Goal: Task Accomplishment & Management: Manage account settings

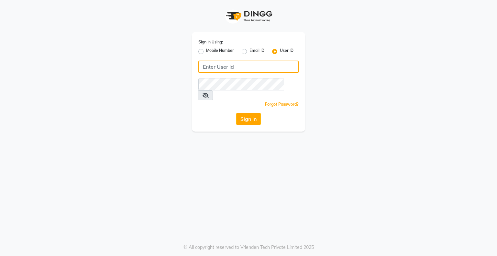
type input "bhavika1"
click at [267, 113] on div "Sign In" at bounding box center [248, 119] width 100 height 12
click at [244, 113] on button "Sign In" at bounding box center [248, 119] width 25 height 12
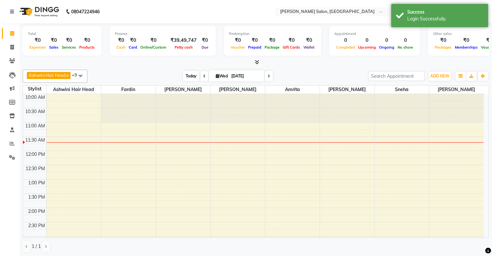
click at [188, 77] on span "Today" at bounding box center [191, 76] width 16 height 10
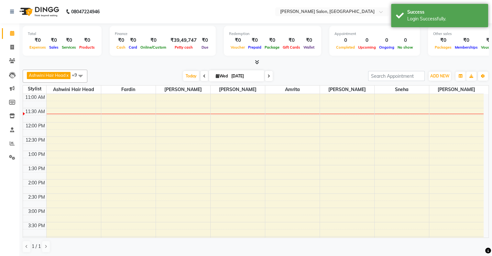
scroll to position [61, 0]
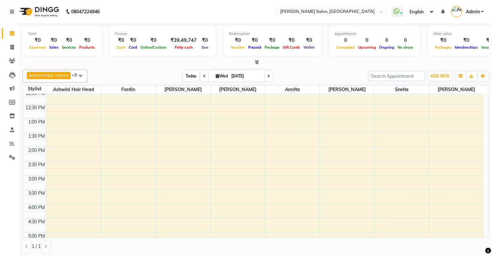
click at [194, 76] on span "Today" at bounding box center [191, 76] width 16 height 10
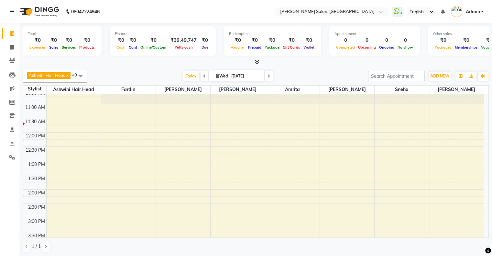
scroll to position [32, 0]
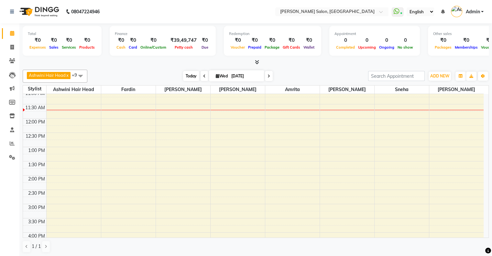
click at [190, 77] on span "Today" at bounding box center [191, 76] width 16 height 10
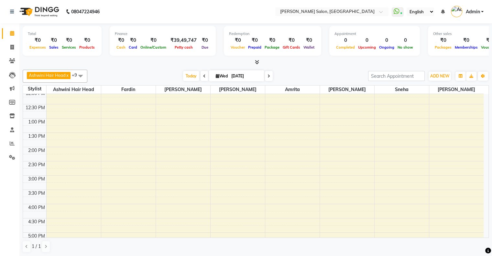
scroll to position [0, 0]
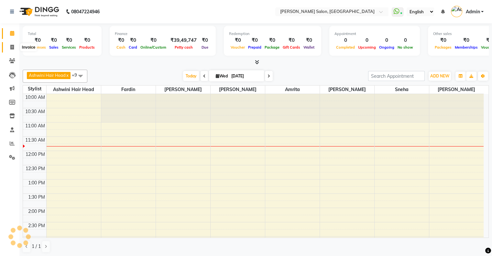
click at [10, 50] on icon at bounding box center [12, 47] width 4 height 5
select select "4073"
select select "service"
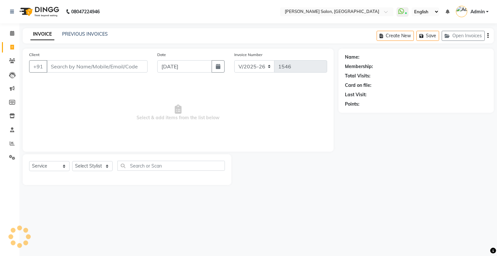
click at [77, 38] on div "INVOICE PREVIOUS INVOICES" at bounding box center [69, 34] width 93 height 7
click at [92, 36] on link "PREVIOUS INVOICES" at bounding box center [85, 34] width 46 height 6
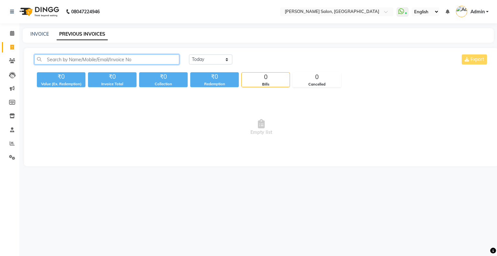
click at [100, 59] on input "text" at bounding box center [106, 59] width 145 height 10
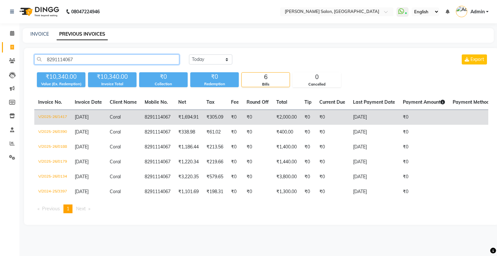
type input "8291114067"
click at [118, 119] on span "Coral" at bounding box center [115, 117] width 11 height 6
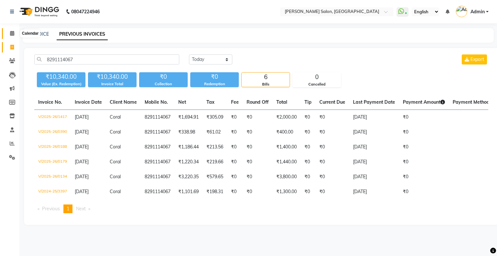
click at [10, 30] on span at bounding box center [11, 33] width 11 height 7
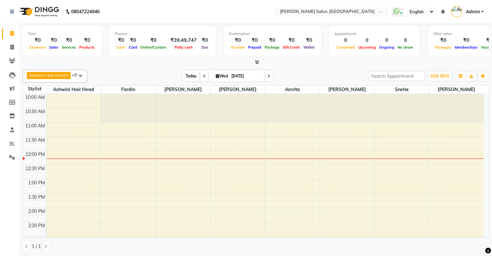
click at [183, 73] on span "Today" at bounding box center [191, 76] width 16 height 10
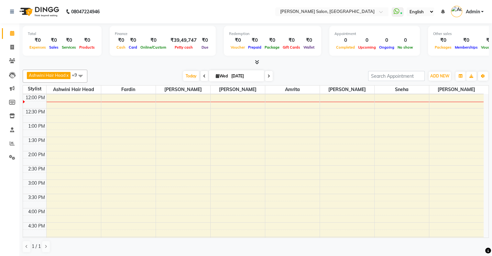
click at [216, 74] on icon at bounding box center [218, 76] width 4 height 4
select select "9"
select select "2025"
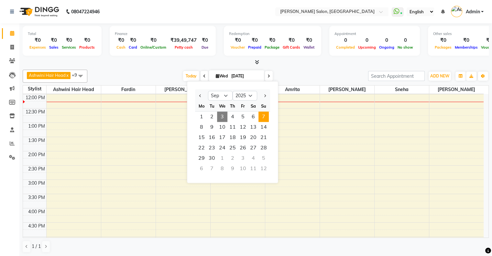
click at [262, 116] on span "7" at bounding box center [264, 116] width 10 height 10
type input "07-09-2025"
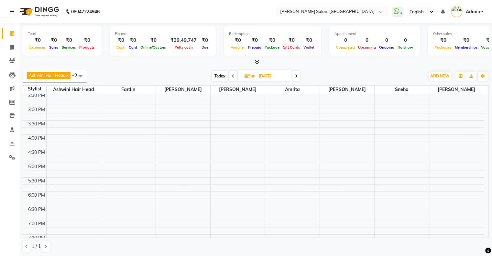
scroll to position [126, 0]
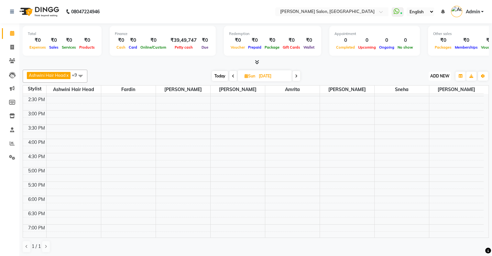
click at [431, 74] on span "ADD NEW" at bounding box center [439, 75] width 19 height 5
click at [425, 87] on button "Add Appointment" at bounding box center [425, 88] width 51 height 8
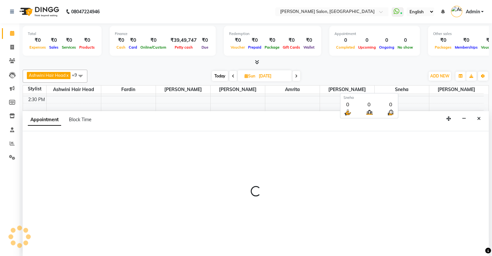
scroll to position [0, 0]
select select "660"
select select "tentative"
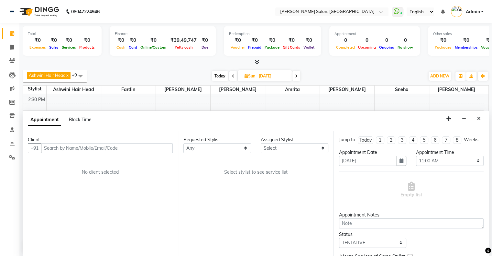
click at [59, 146] on input "text" at bounding box center [107, 148] width 132 height 10
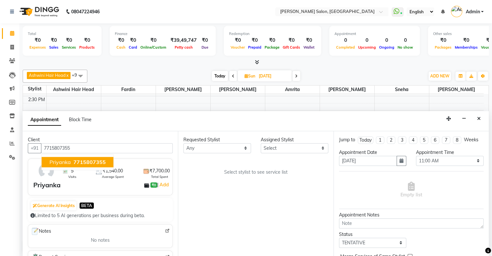
click at [86, 162] on span "7715807355" at bounding box center [89, 162] width 32 height 6
type input "7715807355"
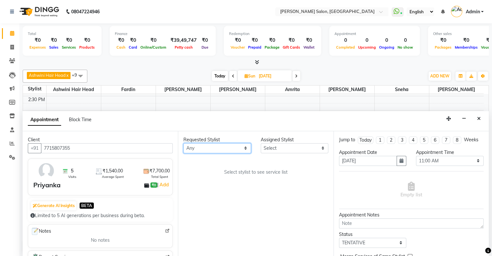
click at [208, 145] on select "Any Amrita Ashwini Hair Head Fardin Kirti Nida FD Pradip Pradip Vaishnav Sanjan…" at bounding box center [217, 148] width 68 height 10
select select "84656"
click at [183, 143] on select "Any Amrita Ashwini Hair Head Fardin Kirti Nida FD Pradip Pradip Vaishnav Sanjan…" at bounding box center [217, 148] width 68 height 10
select select "84656"
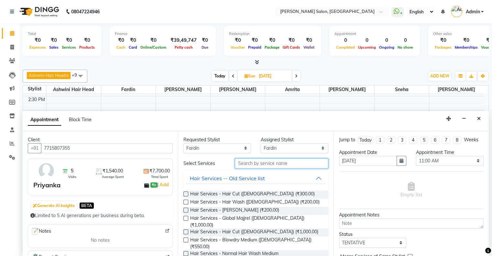
click at [263, 161] on input "text" at bounding box center [281, 163] width 93 height 10
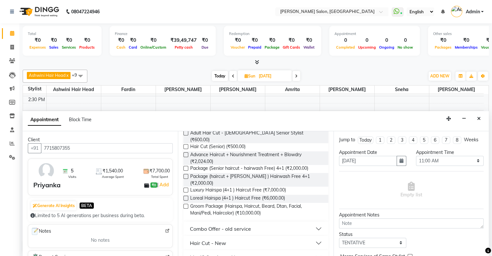
scroll to position [78, 0]
type input "hair cut"
click at [223, 237] on div "Hair Cut - New" at bounding box center [208, 241] width 36 height 8
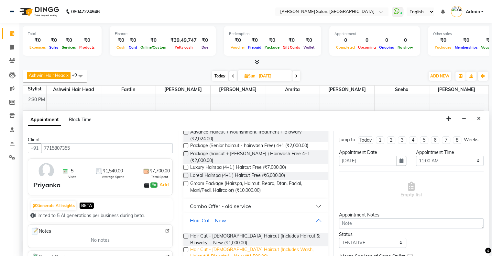
scroll to position [111, 0]
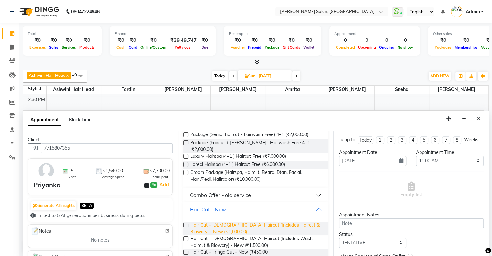
click at [218, 221] on span "Hair Cut - Female Haircut (Includes Haircut & Blowdry) - New (₹1,000.00)" at bounding box center [256, 228] width 133 height 14
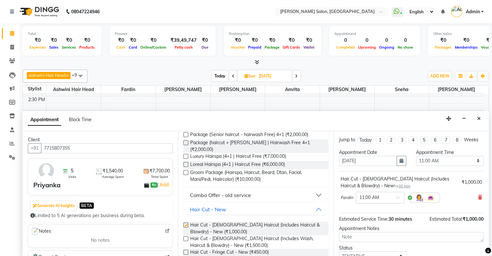
checkbox input "false"
click at [441, 156] on select "Select 11:00 AM 11:15 AM 11:30 AM 11:45 AM 12:00 PM 12:15 PM 12:30 PM 12:45 PM …" at bounding box center [450, 161] width 68 height 10
select select "900"
click at [416, 156] on select "Select 11:00 AM 11:15 AM 11:30 AM 11:45 AM 12:00 PM 12:15 PM 12:30 PM 12:45 PM …" at bounding box center [450, 161] width 68 height 10
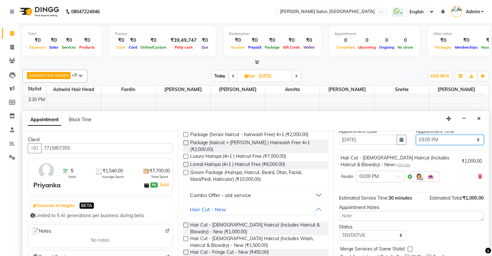
scroll to position [45, 0]
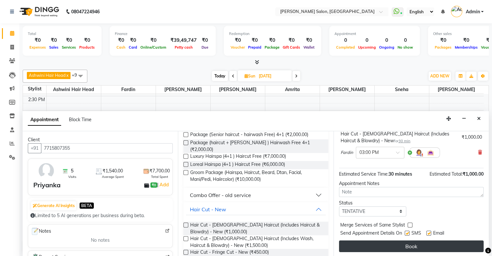
click at [424, 245] on button "Book" at bounding box center [411, 246] width 145 height 12
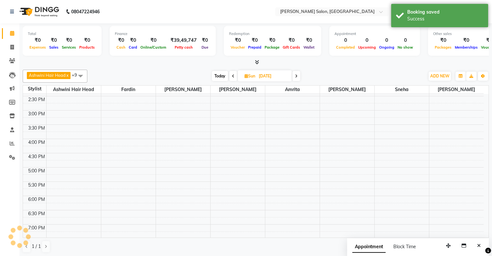
scroll to position [0, 0]
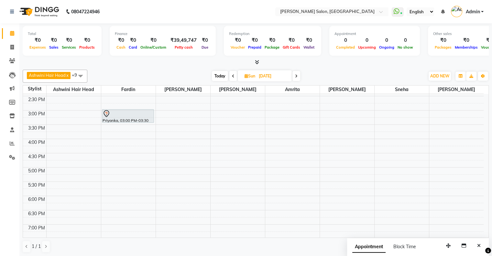
click at [217, 73] on span "Today" at bounding box center [220, 76] width 16 height 10
type input "[DATE]"
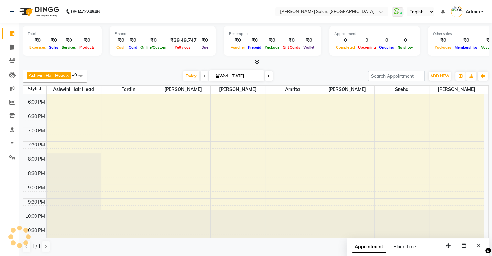
click at [186, 81] on div "Ashwini Hair Head x Falak Nails x Kirti x Fardin x Sanjana x Susmita x Pradip x…" at bounding box center [256, 76] width 466 height 13
click at [190, 74] on span "Today" at bounding box center [191, 76] width 16 height 10
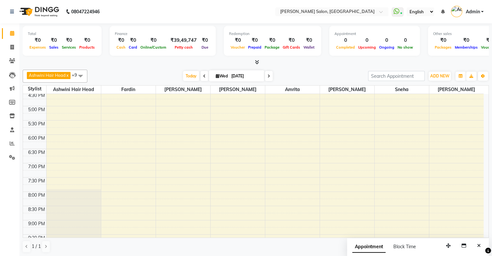
scroll to position [223, 0]
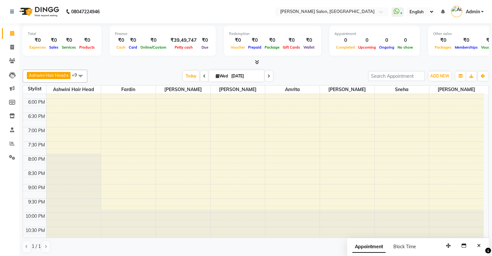
click at [81, 74] on span at bounding box center [80, 76] width 13 height 12
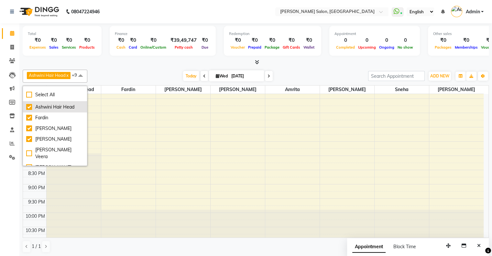
click at [62, 104] on div "Ashwini Hair Head" at bounding box center [55, 107] width 58 height 7
checkbox input "false"
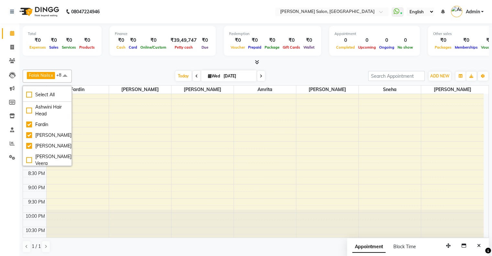
click at [125, 67] on div "Falak Nails x Kirti x Fardin x Sanjana x Susmita x Pradip x Sneha x sonali x Am…" at bounding box center [256, 161] width 466 height 188
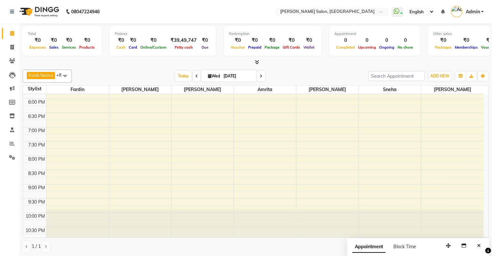
scroll to position [0, 0]
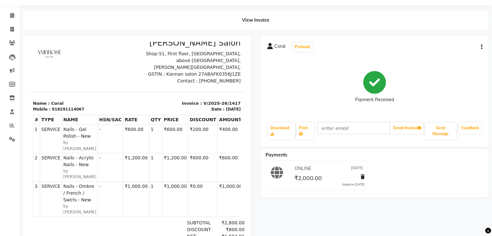
scroll to position [32, 0]
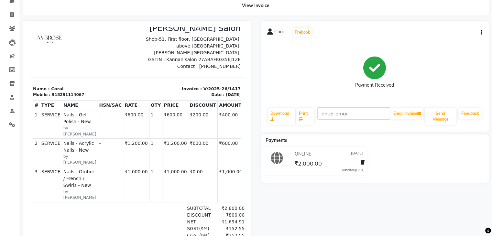
drag, startPoint x: 57, startPoint y: 153, endPoint x: 90, endPoint y: 154, distance: 33.3
click at [90, 154] on tr "2 SERVICE SERVICE Nails - Acrylic Nails - New by [PERSON_NAME] - ₹91.53" at bounding box center [149, 153] width 232 height 28
drag, startPoint x: 64, startPoint y: 194, endPoint x: 84, endPoint y: 198, distance: 20.7
click at [84, 198] on td "SERVICE Nails - Ombre / French / Swirls - New by [PERSON_NAME]" at bounding box center [80, 184] width 36 height 35
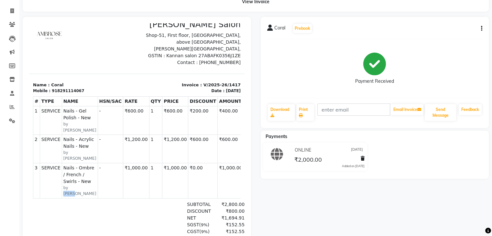
scroll to position [19, 0]
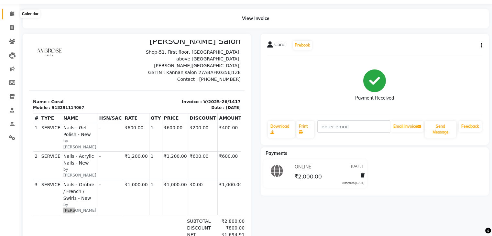
click at [14, 16] on span at bounding box center [11, 13] width 11 height 7
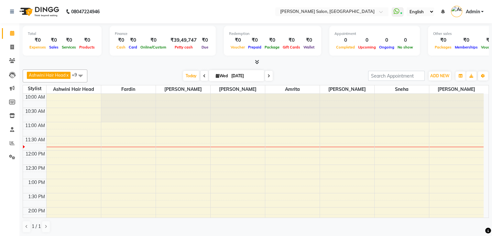
click at [272, 76] on span at bounding box center [269, 76] width 8 height 10
type input "[DATE]"
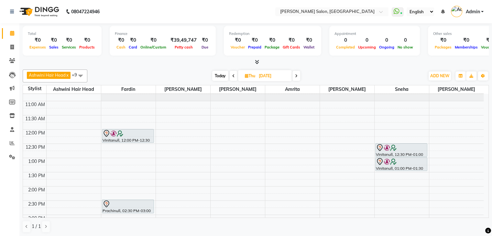
scroll to position [32, 0]
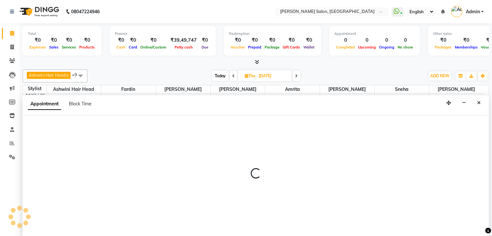
scroll to position [0, 0]
select select "89636"
select select "900"
select select "tentative"
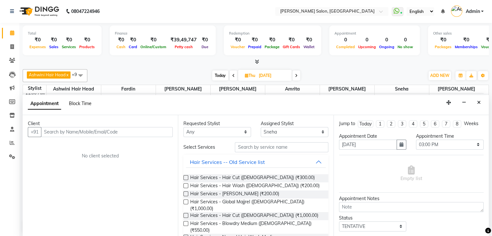
click at [87, 103] on span "Block Time" at bounding box center [80, 104] width 23 height 6
select select "89636"
select select "900"
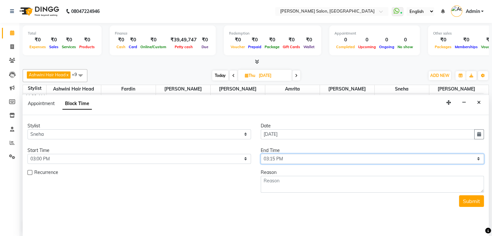
click at [287, 158] on select "Select 11:00 AM 11:15 AM 11:30 AM 11:45 AM 12:00 PM 12:15 PM 12:30 PM 12:45 PM …" at bounding box center [373, 159] width 224 height 10
select select "930"
click at [261, 154] on select "Select 11:00 AM 11:15 AM 11:30 AM 11:45 AM 12:00 PM 12:15 PM 12:30 PM 12:45 PM …" at bounding box center [373, 159] width 224 height 10
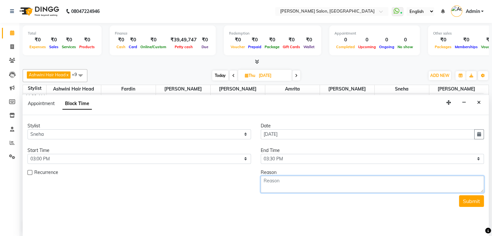
click at [296, 182] on textarea at bounding box center [373, 184] width 224 height 17
type textarea "redo"
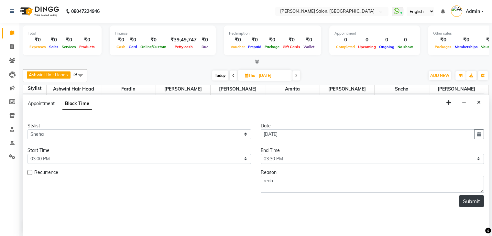
click at [476, 203] on button "Submit" at bounding box center [471, 201] width 25 height 12
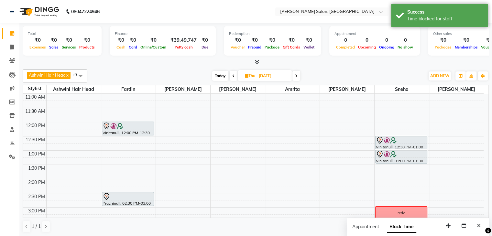
scroll to position [0, 0]
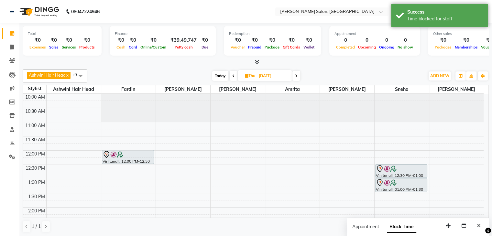
click at [218, 75] on span "Today" at bounding box center [220, 76] width 16 height 10
type input "[DATE]"
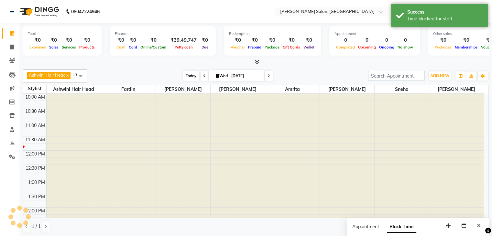
scroll to position [28, 0]
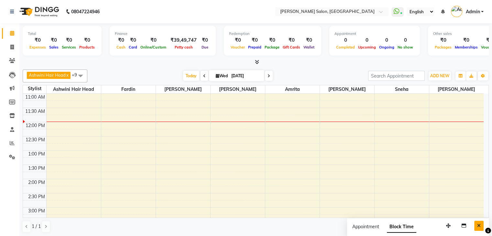
click at [479, 229] on button "Close" at bounding box center [478, 226] width 9 height 10
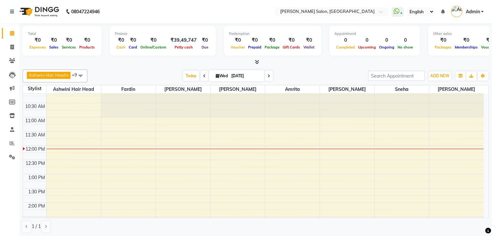
scroll to position [0, 0]
